Goal: Task Accomplishment & Management: Manage account settings

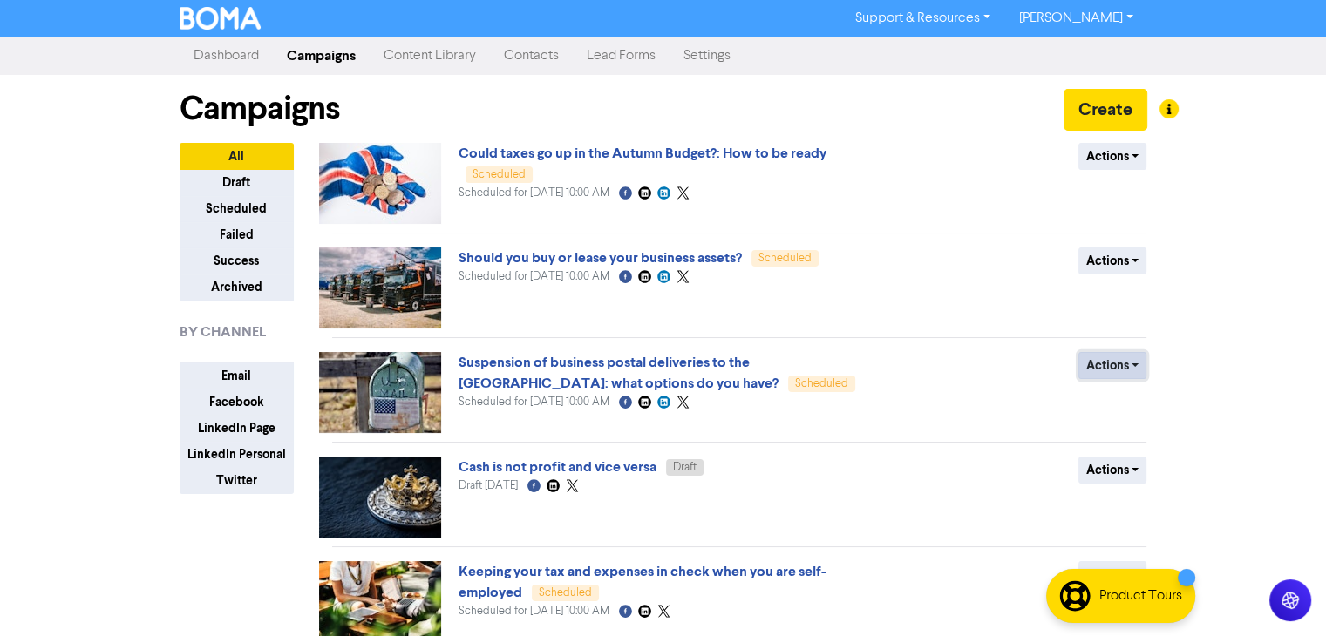
click at [1130, 363] on button "Actions" at bounding box center [1112, 365] width 69 height 27
click at [1160, 401] on button "Revert to draft" at bounding box center [1148, 402] width 138 height 28
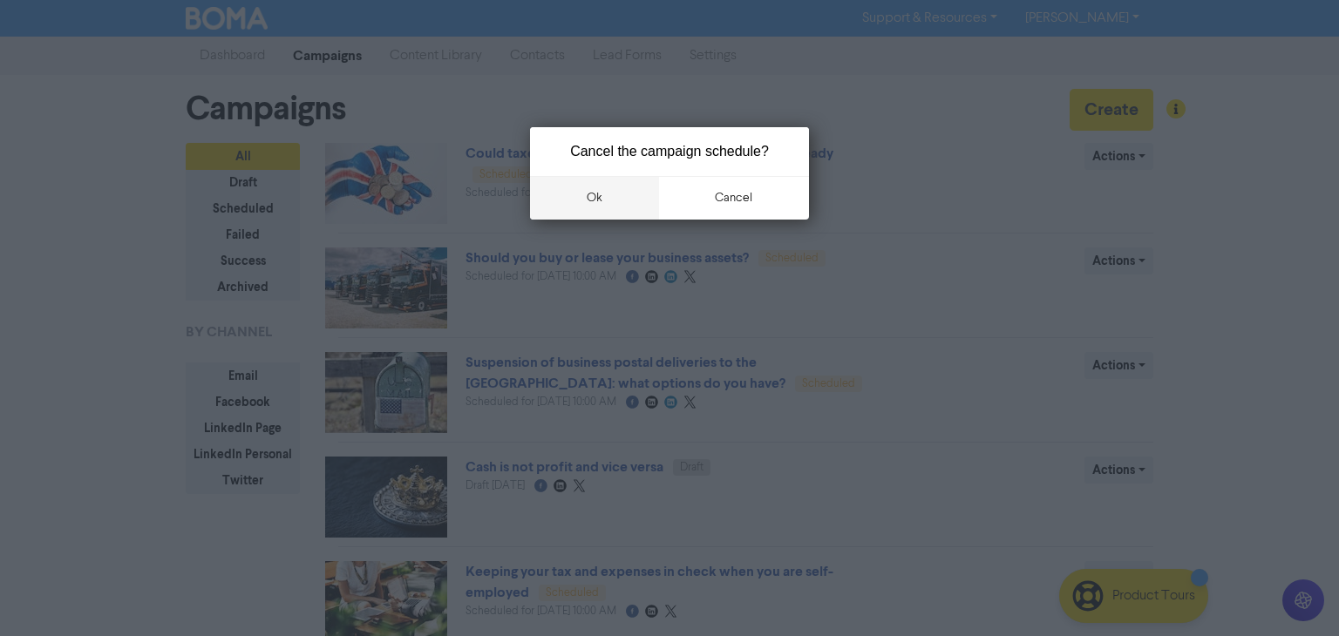
click at [596, 177] on button "ok" at bounding box center [594, 198] width 129 height 44
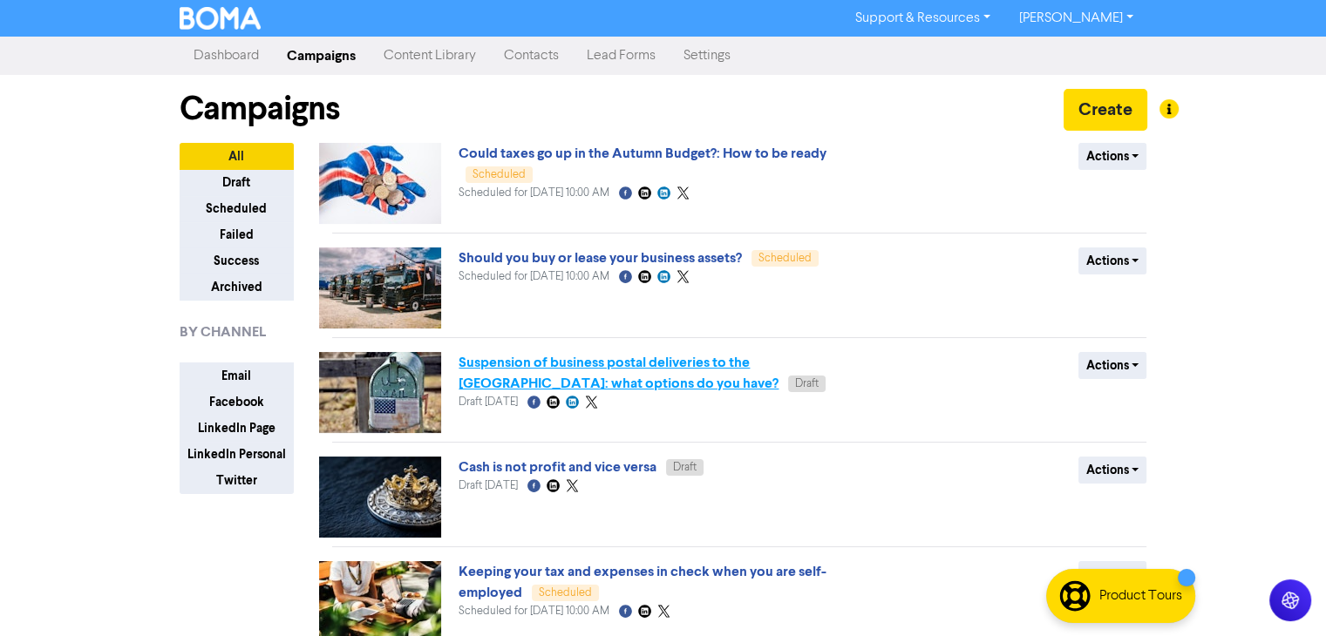
click at [648, 360] on link "Suspension of business postal deliveries to the [GEOGRAPHIC_DATA]: what options…" at bounding box center [618, 373] width 320 height 38
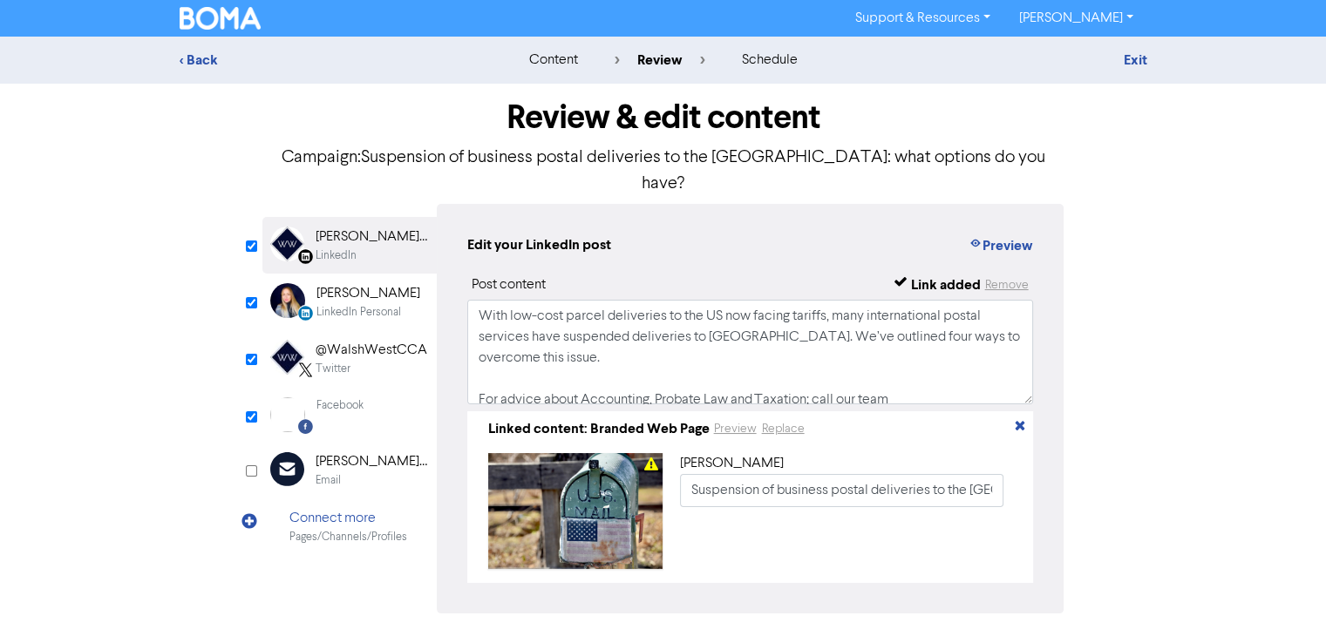
click at [1231, 468] on div "< Back content review schedule Exit Review & edit content Campaign: Suspension …" at bounding box center [663, 364] width 1326 height 655
click at [738, 419] on button "Preview" at bounding box center [735, 429] width 44 height 20
click at [188, 64] on div "< Back" at bounding box center [332, 60] width 305 height 21
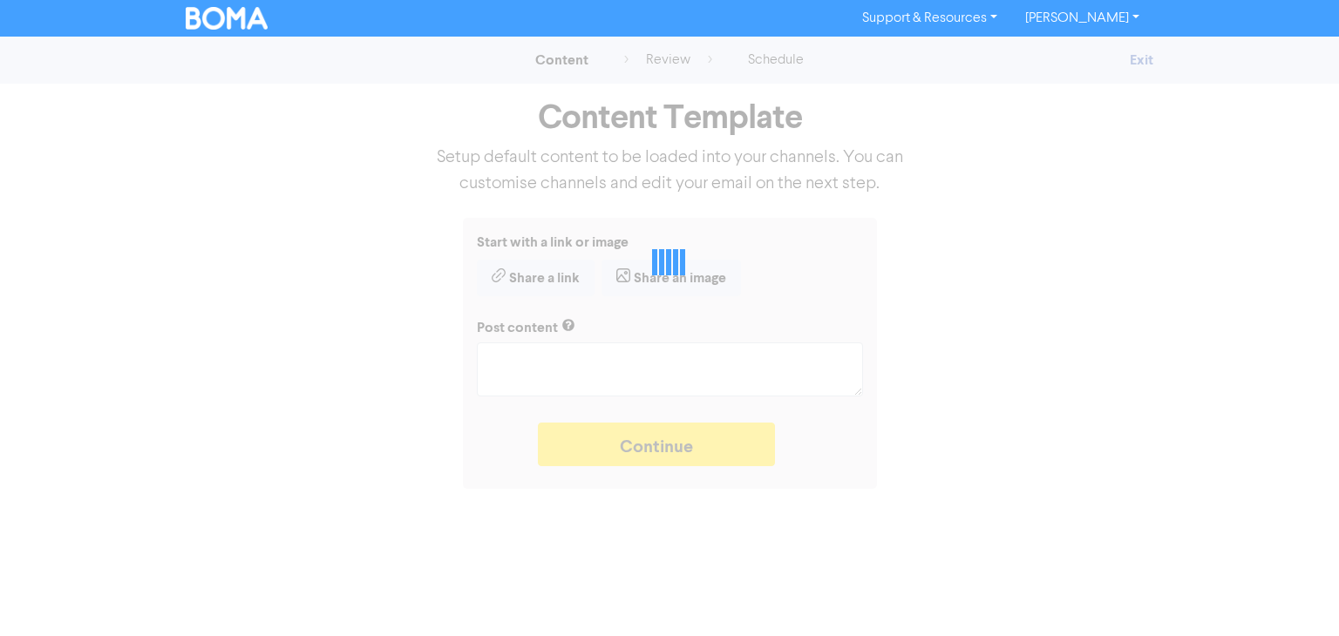
type textarea "x"
type textarea "With low-cost parcel deliveries to the US now facing tariffs, many internationa…"
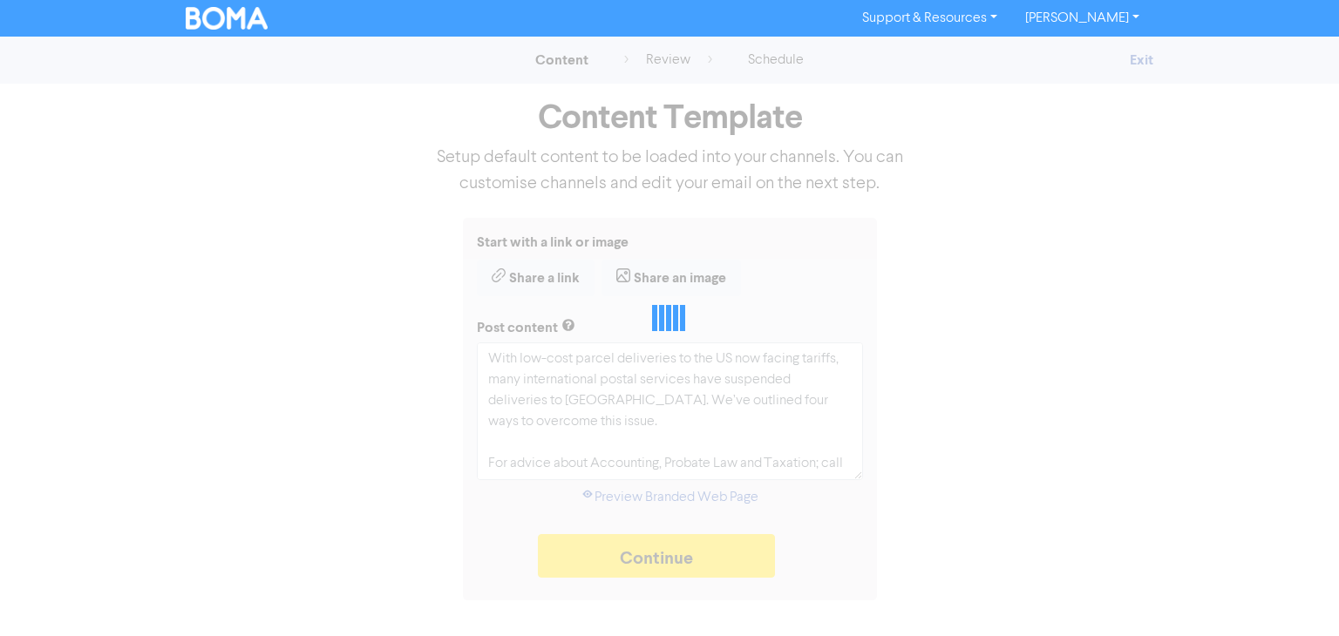
type textarea "x"
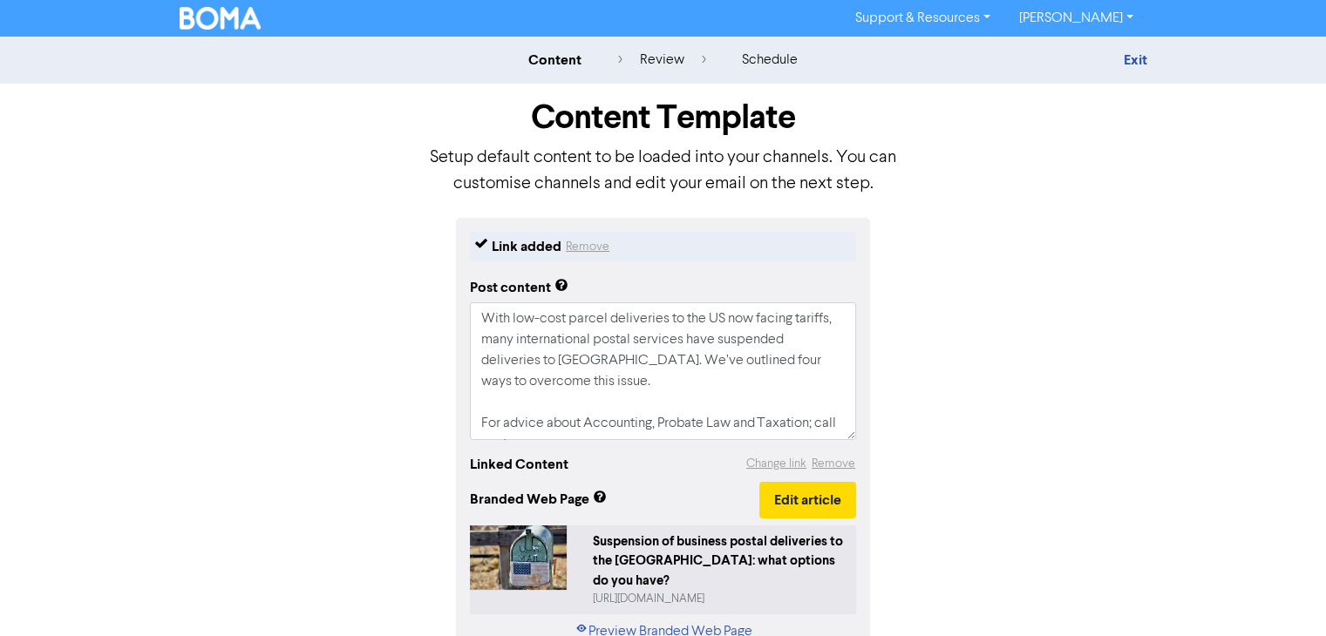
click at [199, 26] on img at bounding box center [221, 18] width 82 height 23
